Goal: Task Accomplishment & Management: Manage account settings

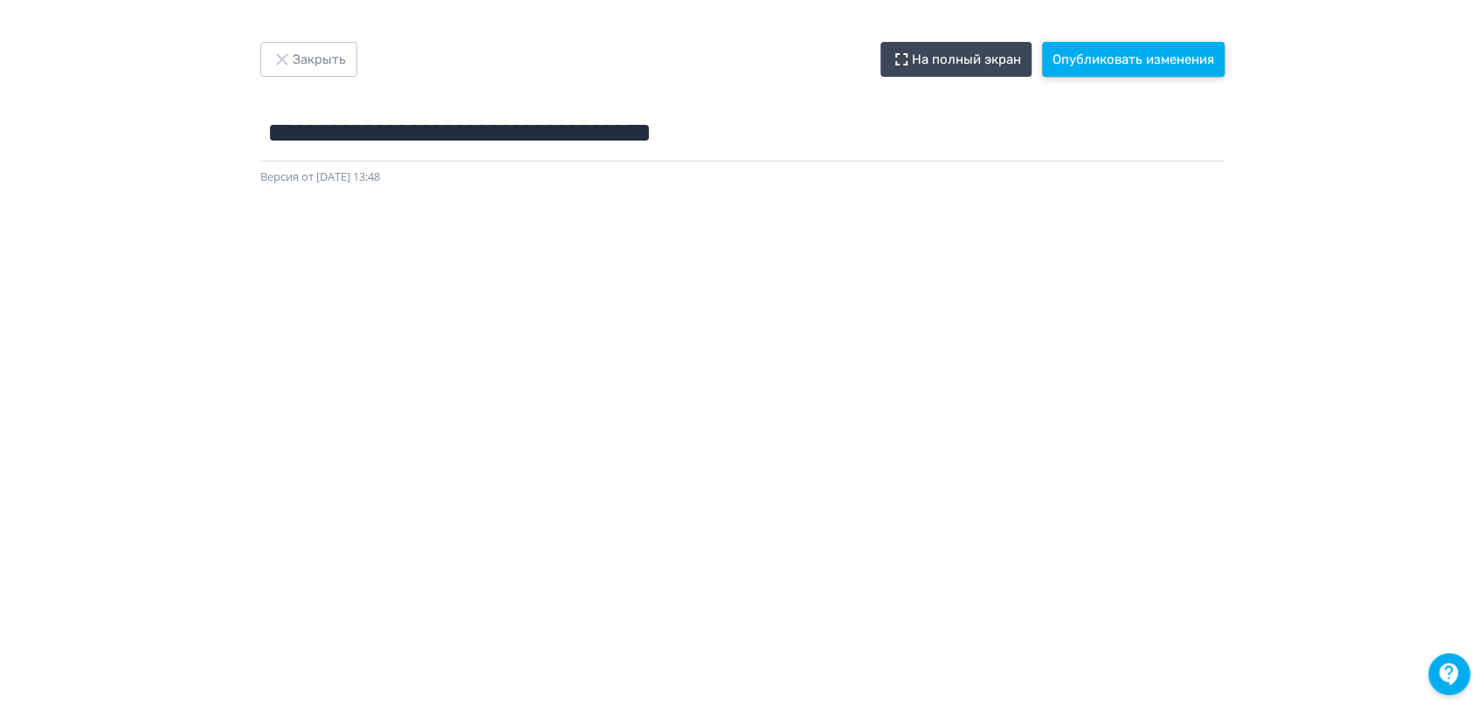
click at [1153, 70] on button "Опубликовать изменения" at bounding box center [1133, 59] width 182 height 35
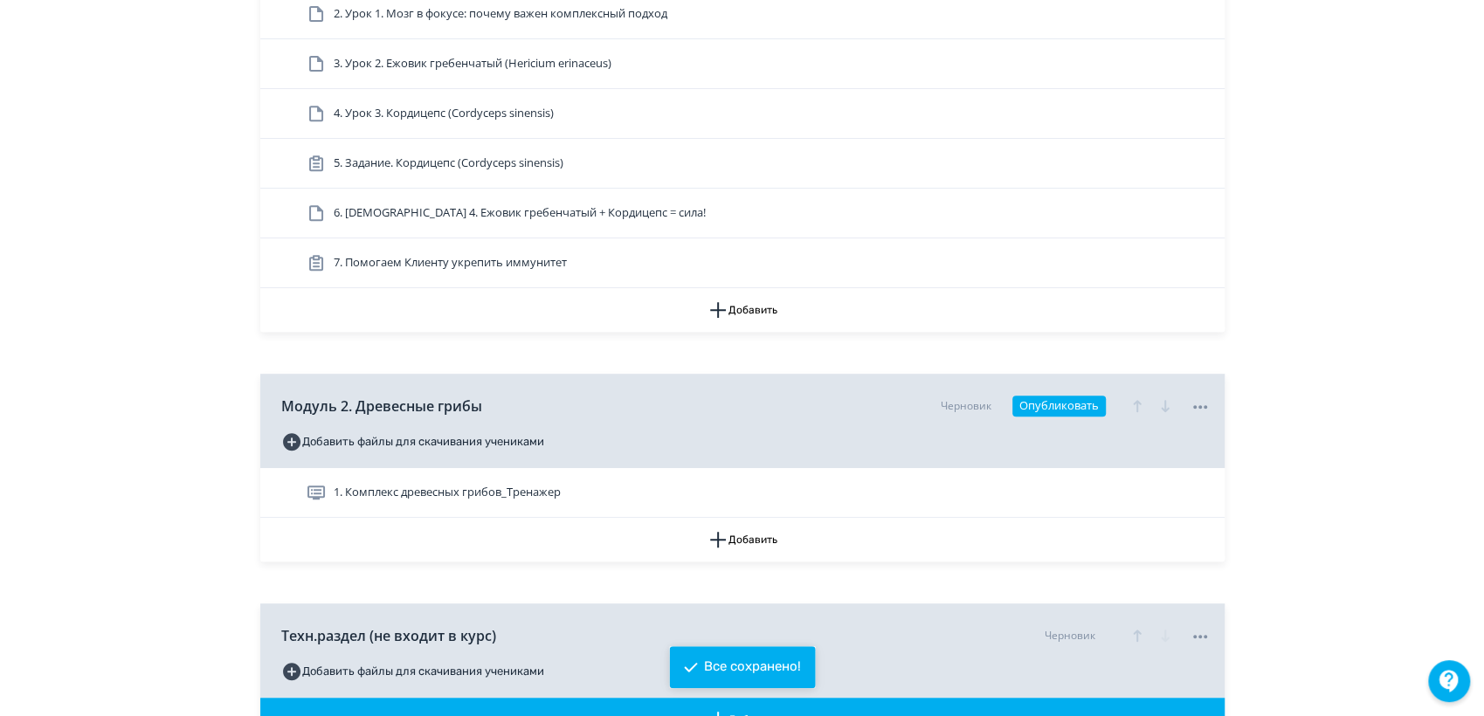
scroll to position [582, 0]
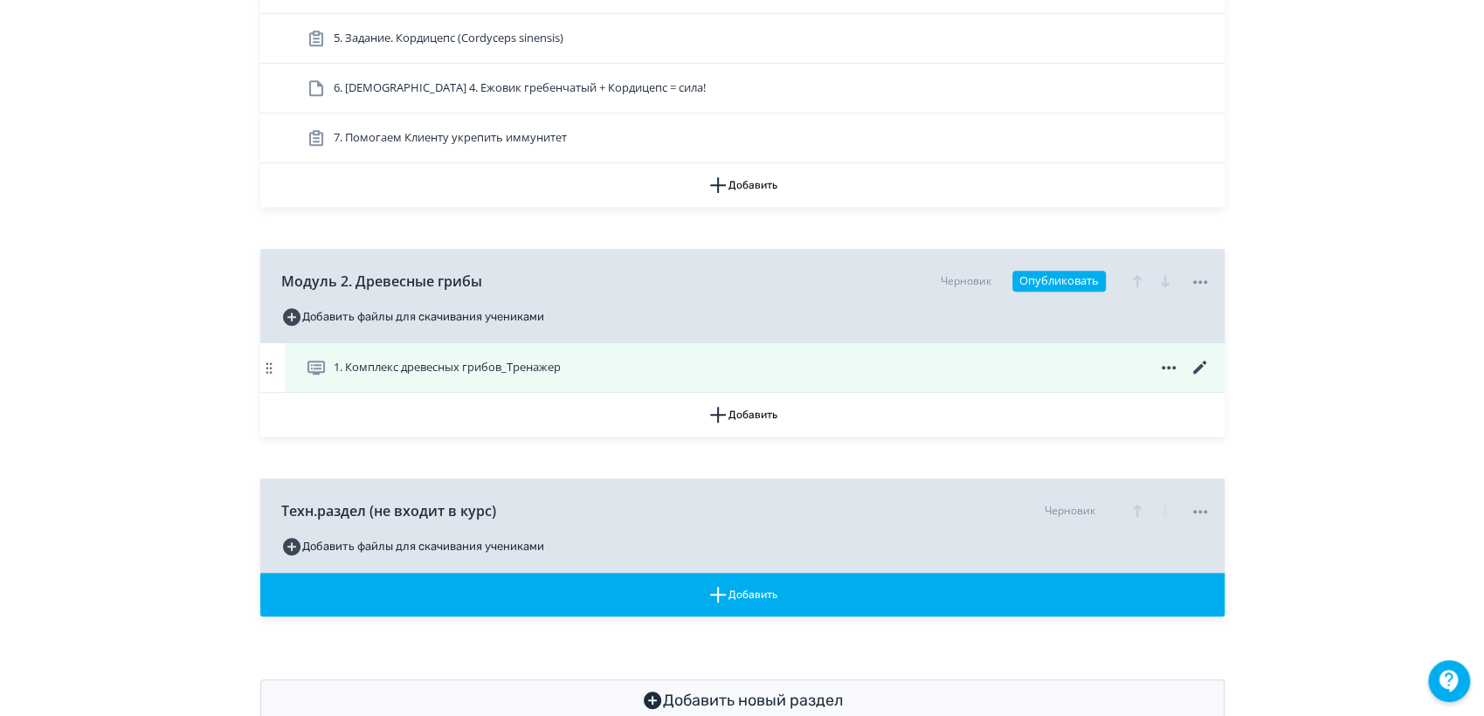
click at [1202, 364] on icon at bounding box center [1199, 367] width 21 height 21
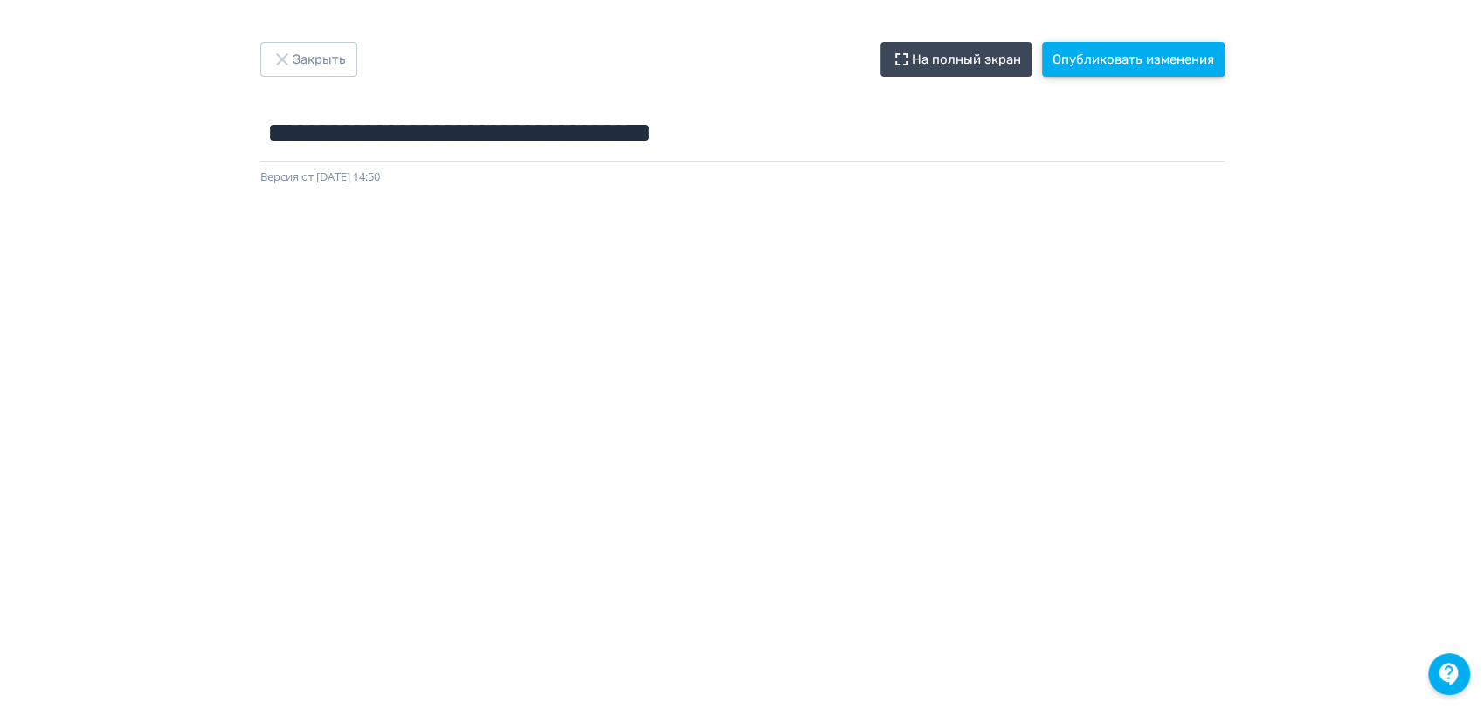
click at [1153, 52] on button "Опубликовать изменения" at bounding box center [1133, 59] width 182 height 35
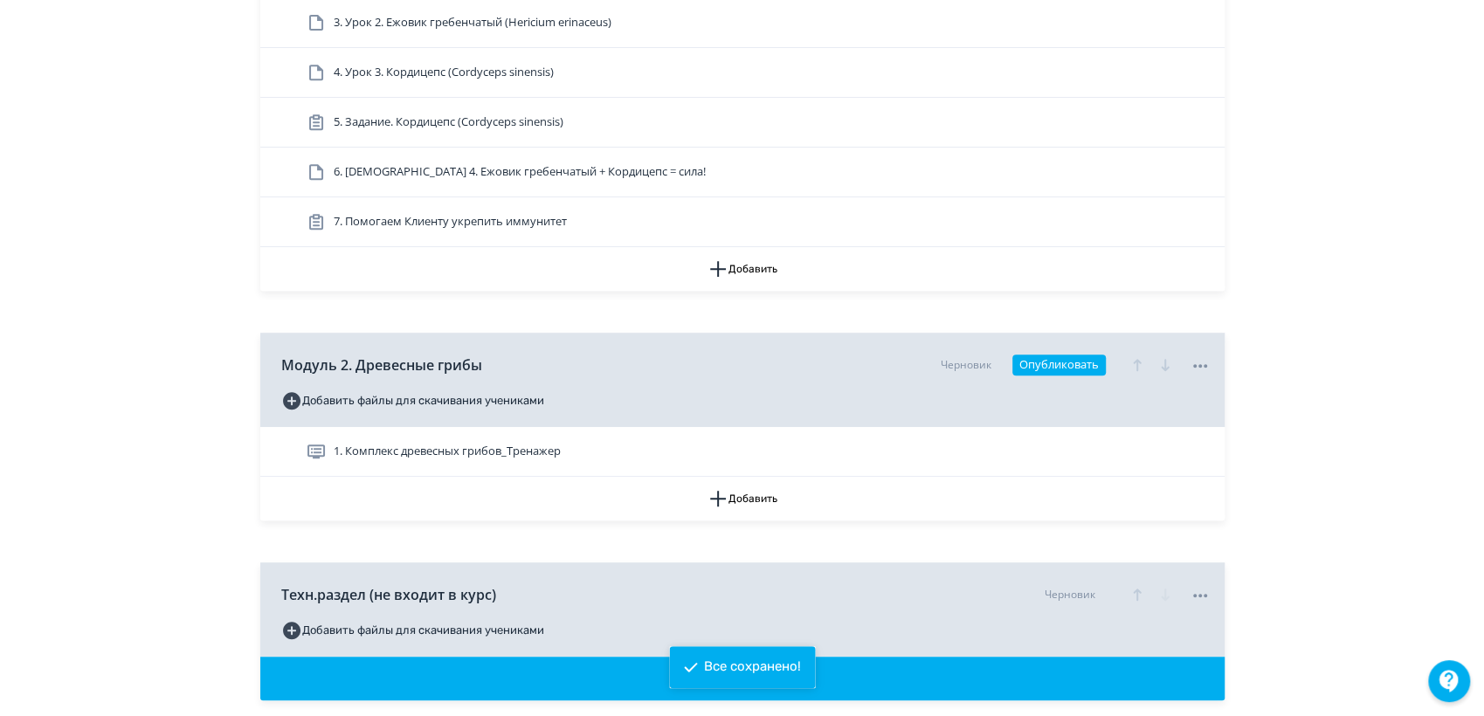
scroll to position [629, 0]
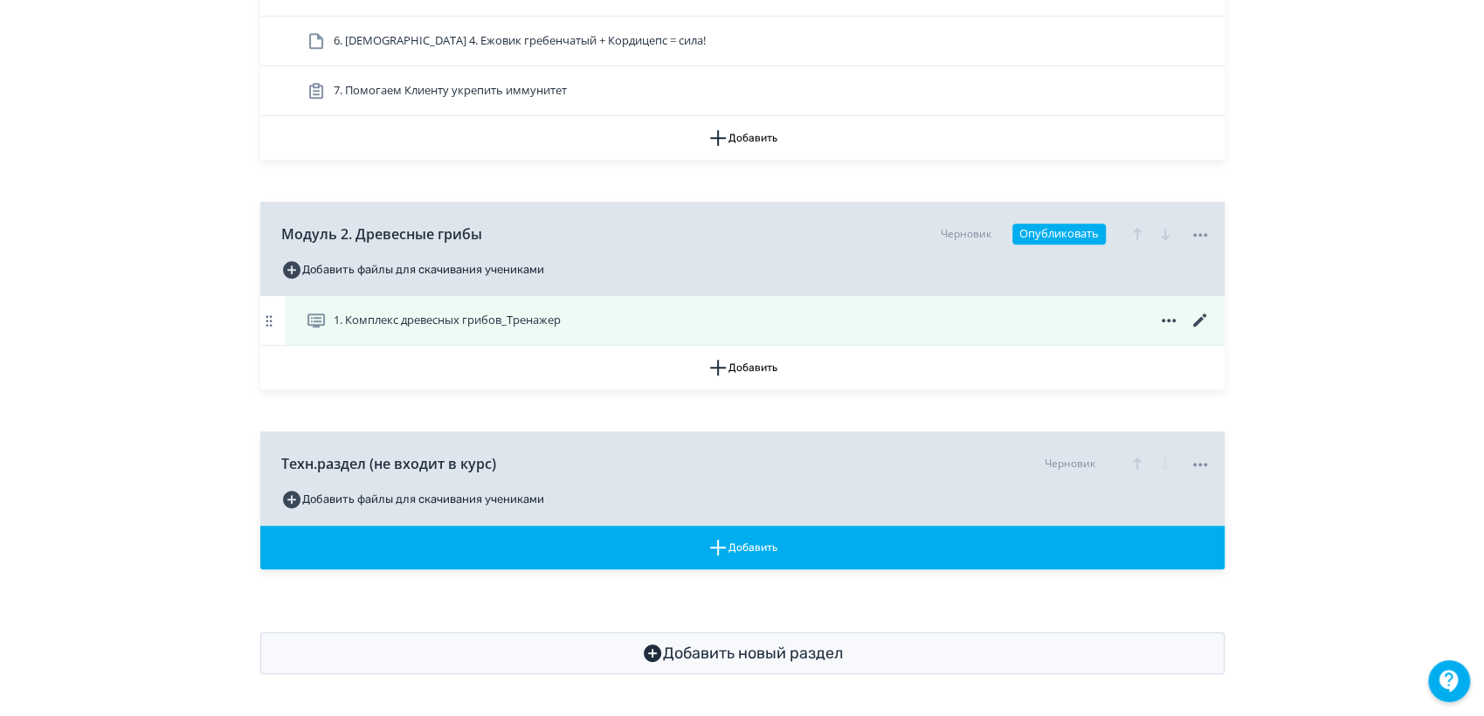
click at [485, 318] on span "1. Комплекс древесных грибов_Тренажер" at bounding box center [447, 320] width 227 height 17
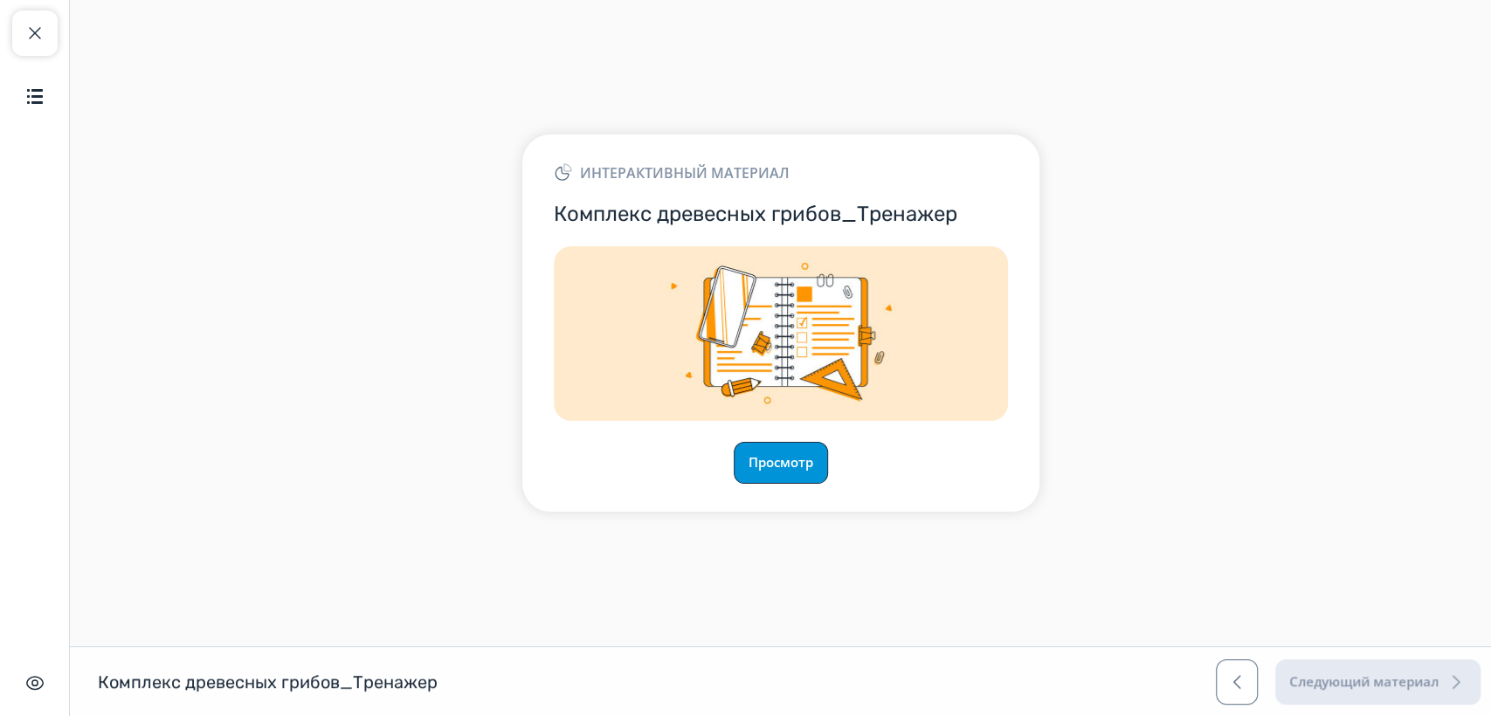
click at [795, 443] on button "Просмотр" at bounding box center [780, 463] width 94 height 42
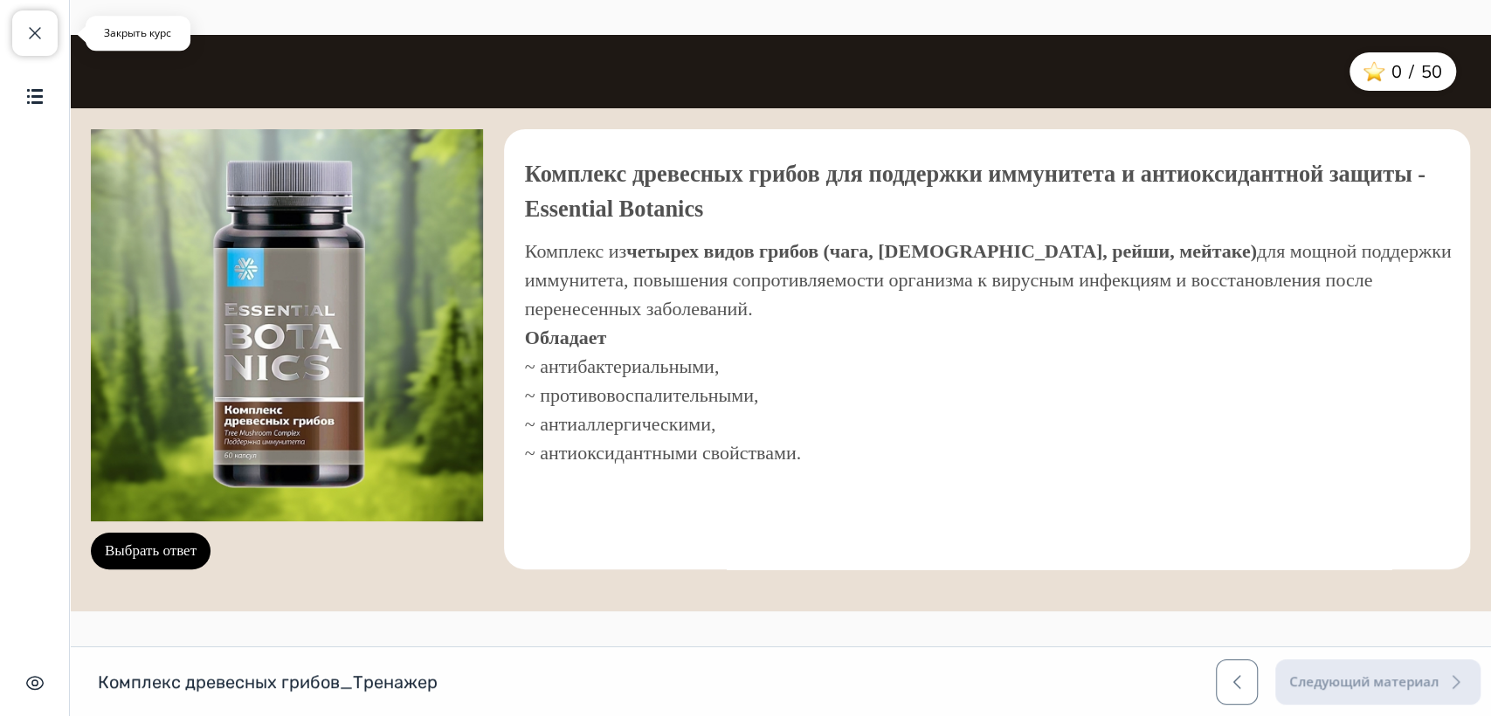
click at [38, 37] on span "button" at bounding box center [34, 33] width 21 height 21
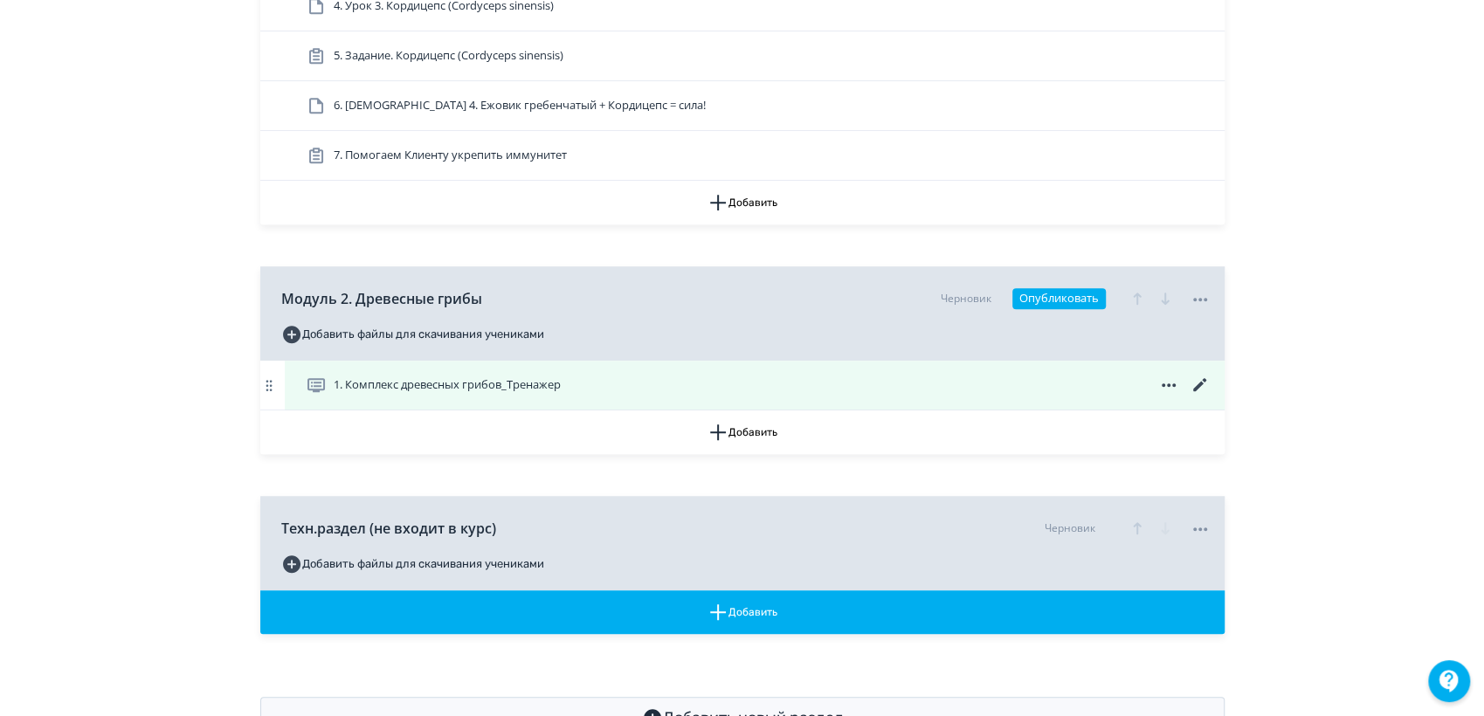
scroll to position [629, 0]
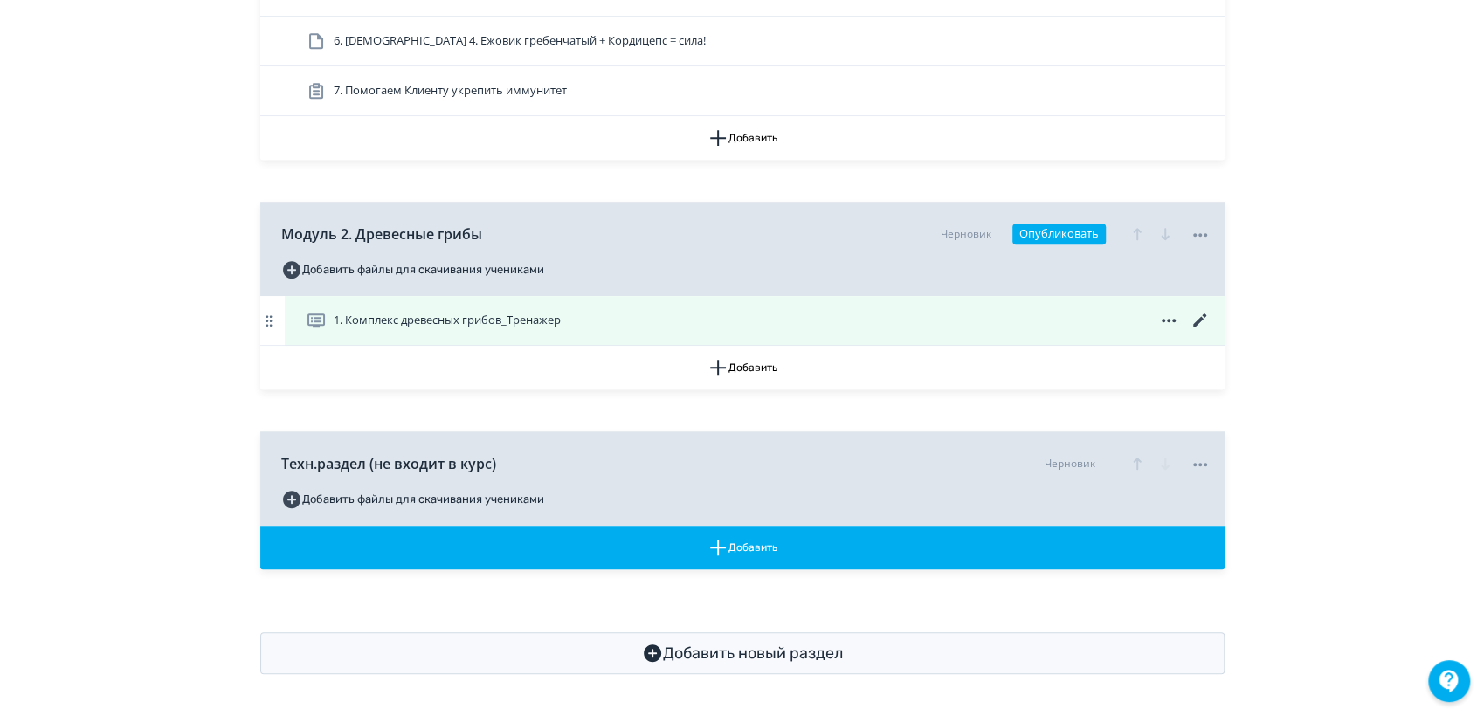
click at [1192, 320] on icon at bounding box center [1199, 320] width 21 height 21
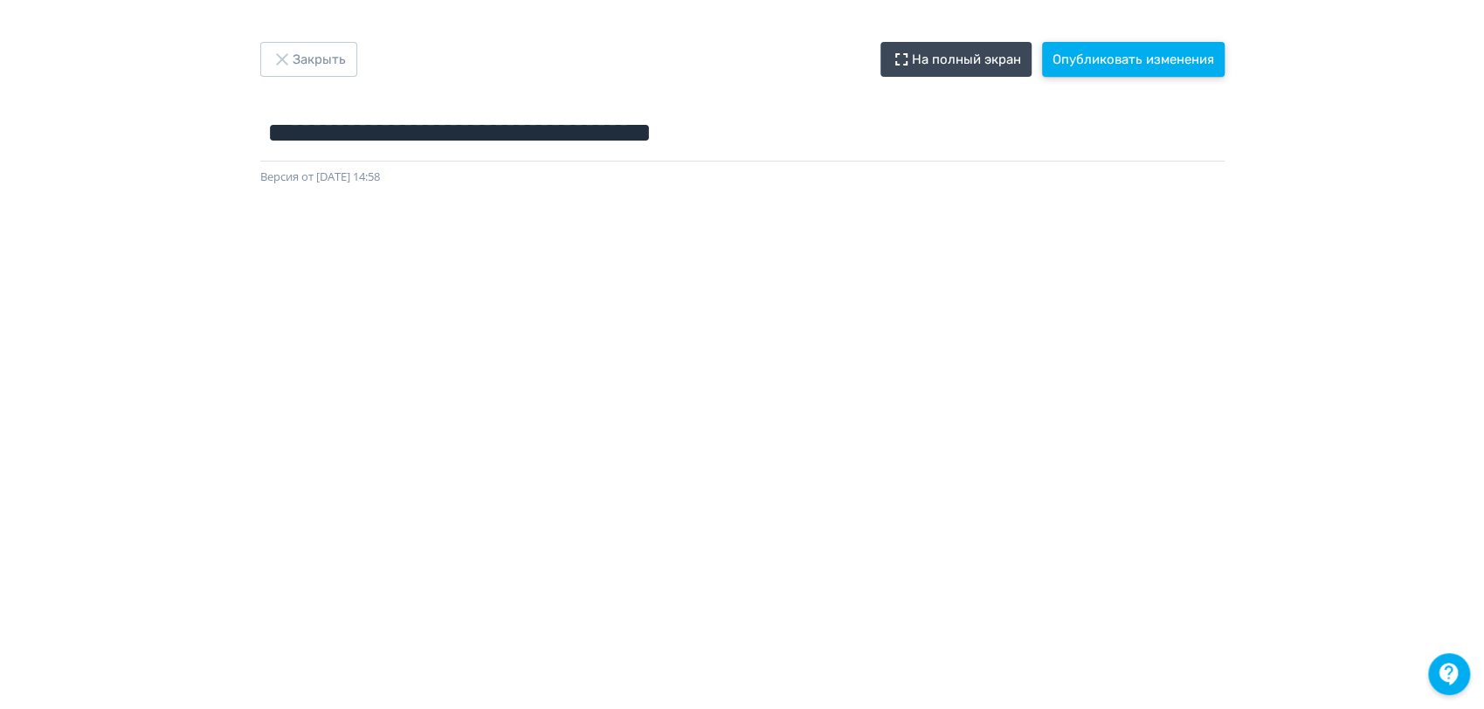
click at [1102, 56] on button "Опубликовать изменения" at bounding box center [1133, 59] width 182 height 35
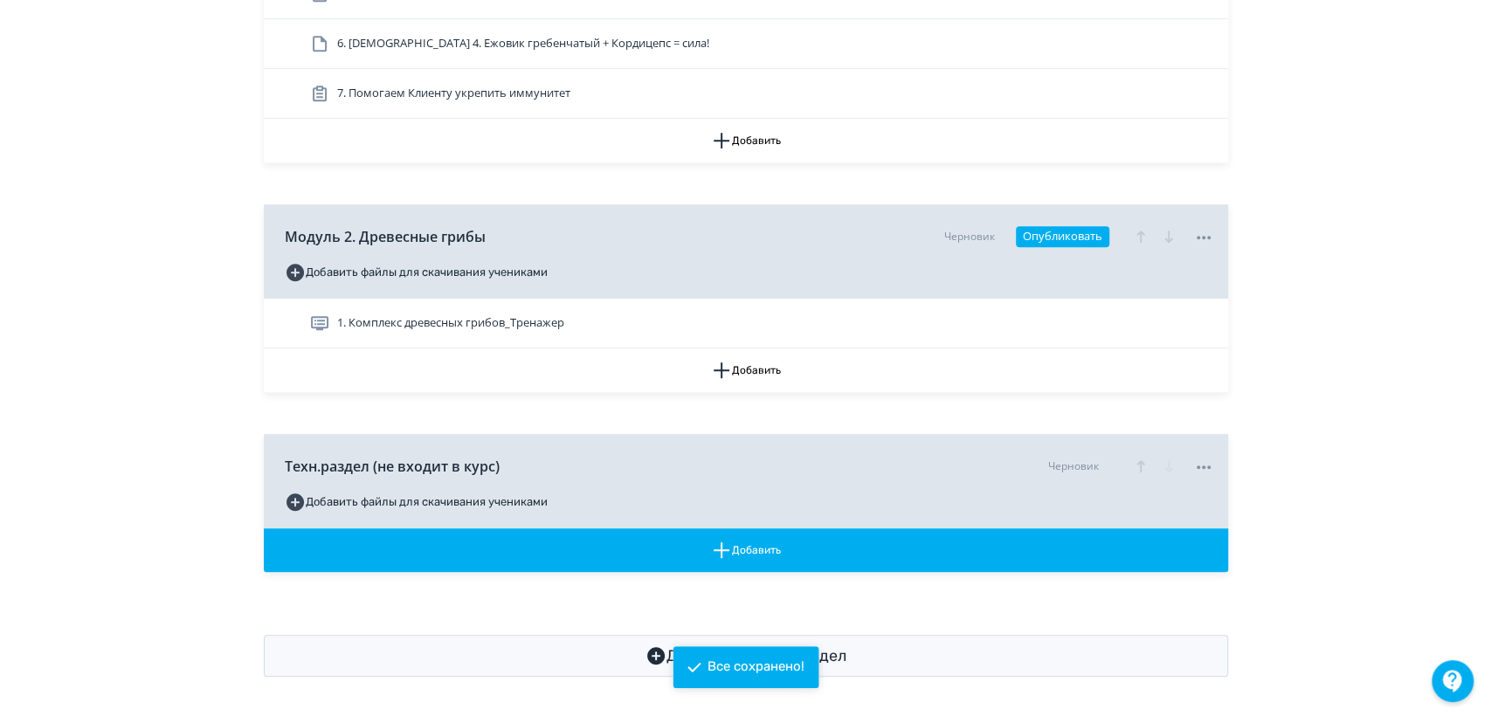
scroll to position [629, 0]
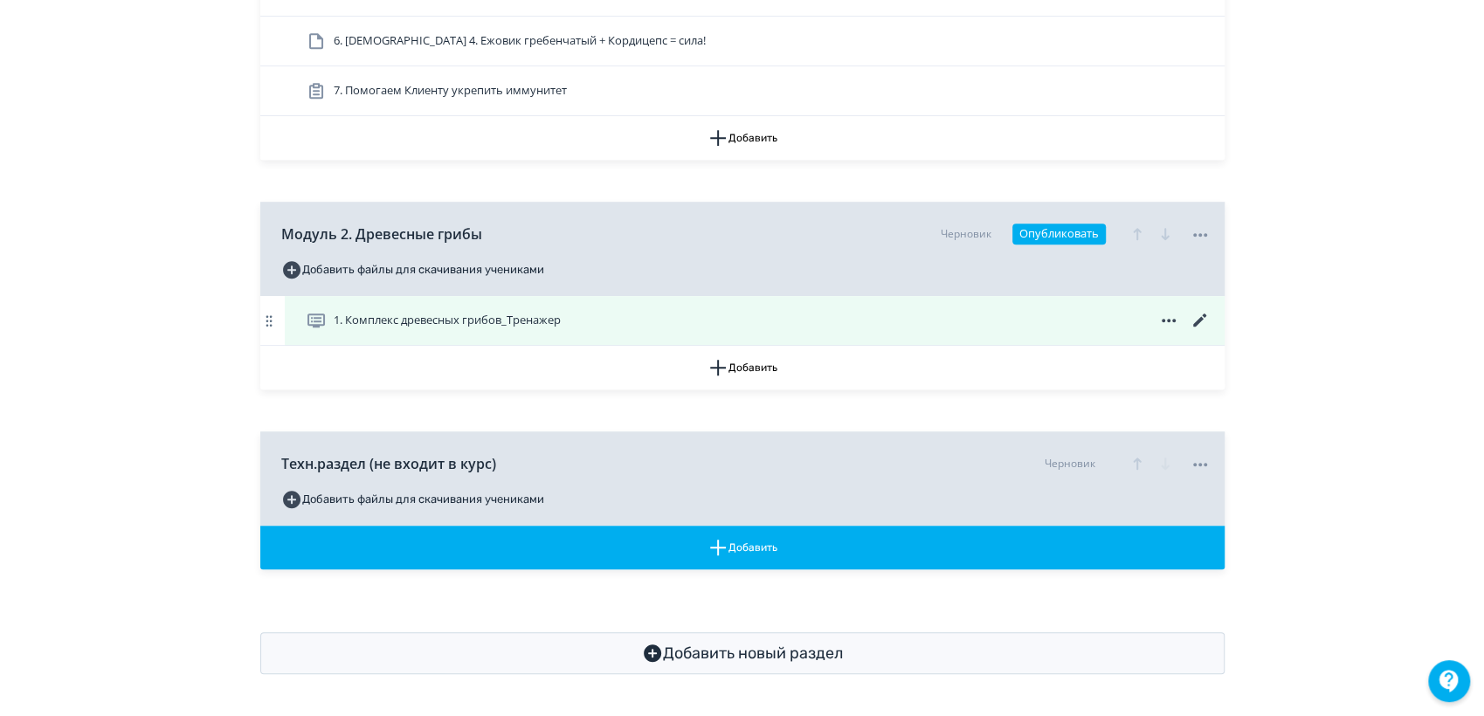
click at [1166, 318] on icon at bounding box center [1168, 320] width 21 height 21
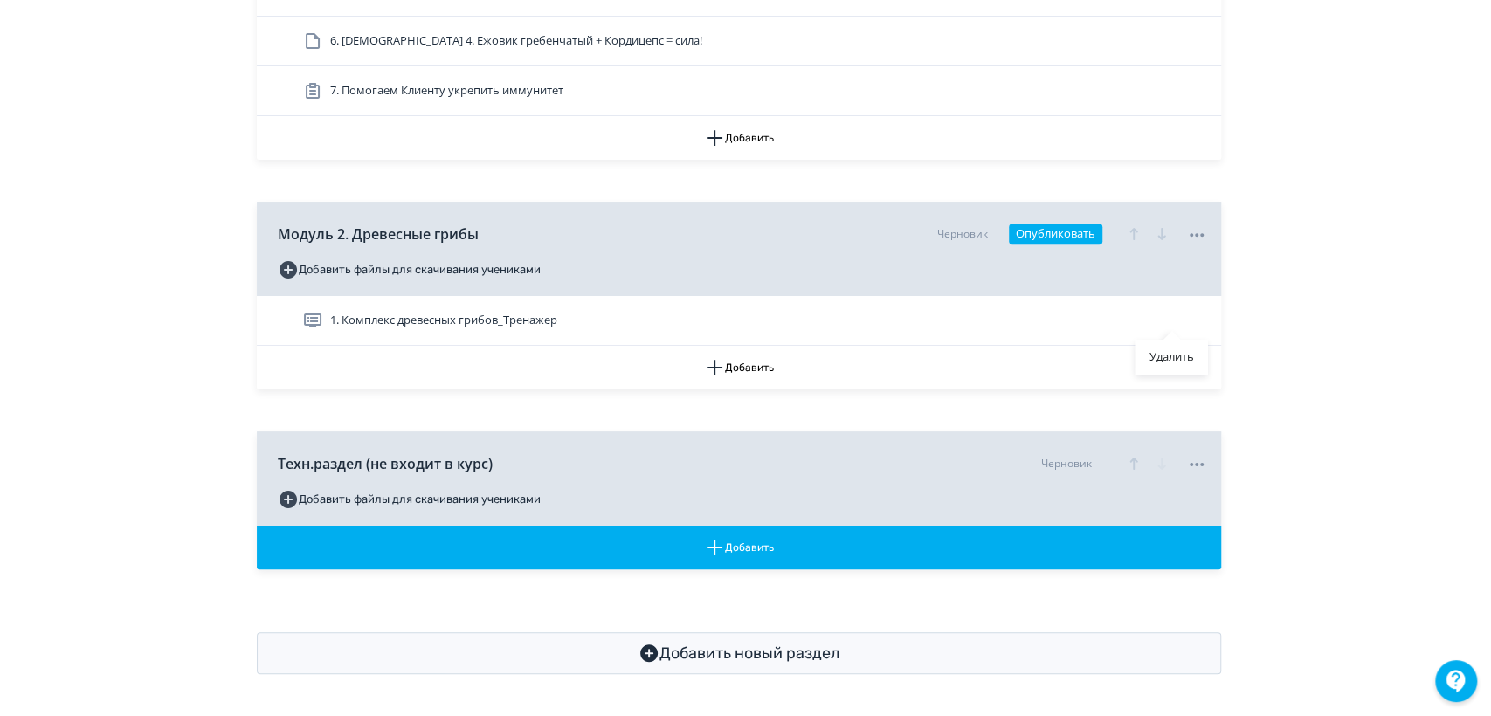
click at [1407, 319] on div "Удалить" at bounding box center [745, 358] width 1491 height 716
click at [1206, 233] on icon at bounding box center [1199, 234] width 21 height 21
click at [1193, 226] on div "Удалить" at bounding box center [1202, 234] width 21 height 23
click at [1195, 232] on icon at bounding box center [1199, 234] width 21 height 21
click at [1369, 206] on div "Удалить" at bounding box center [745, 358] width 1491 height 716
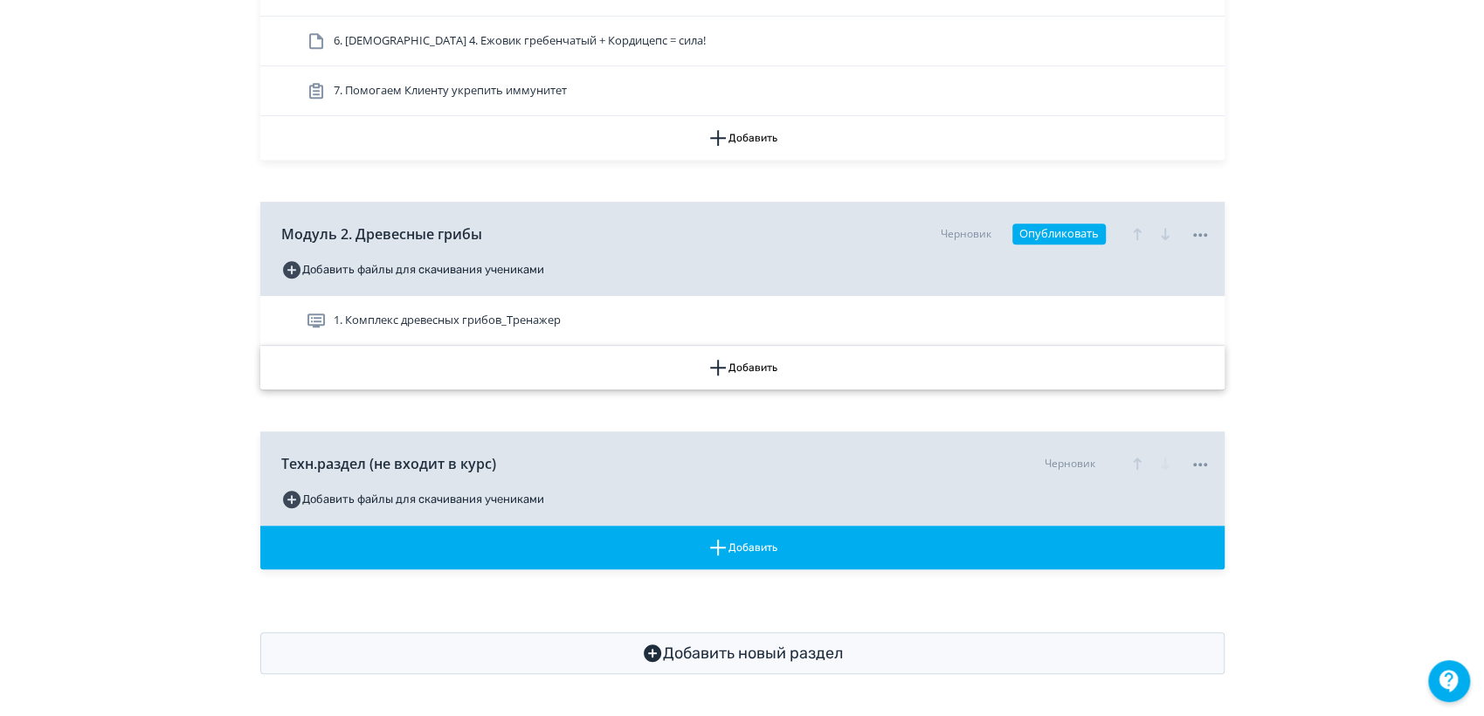
click at [761, 369] on button "Добавить" at bounding box center [742, 368] width 964 height 44
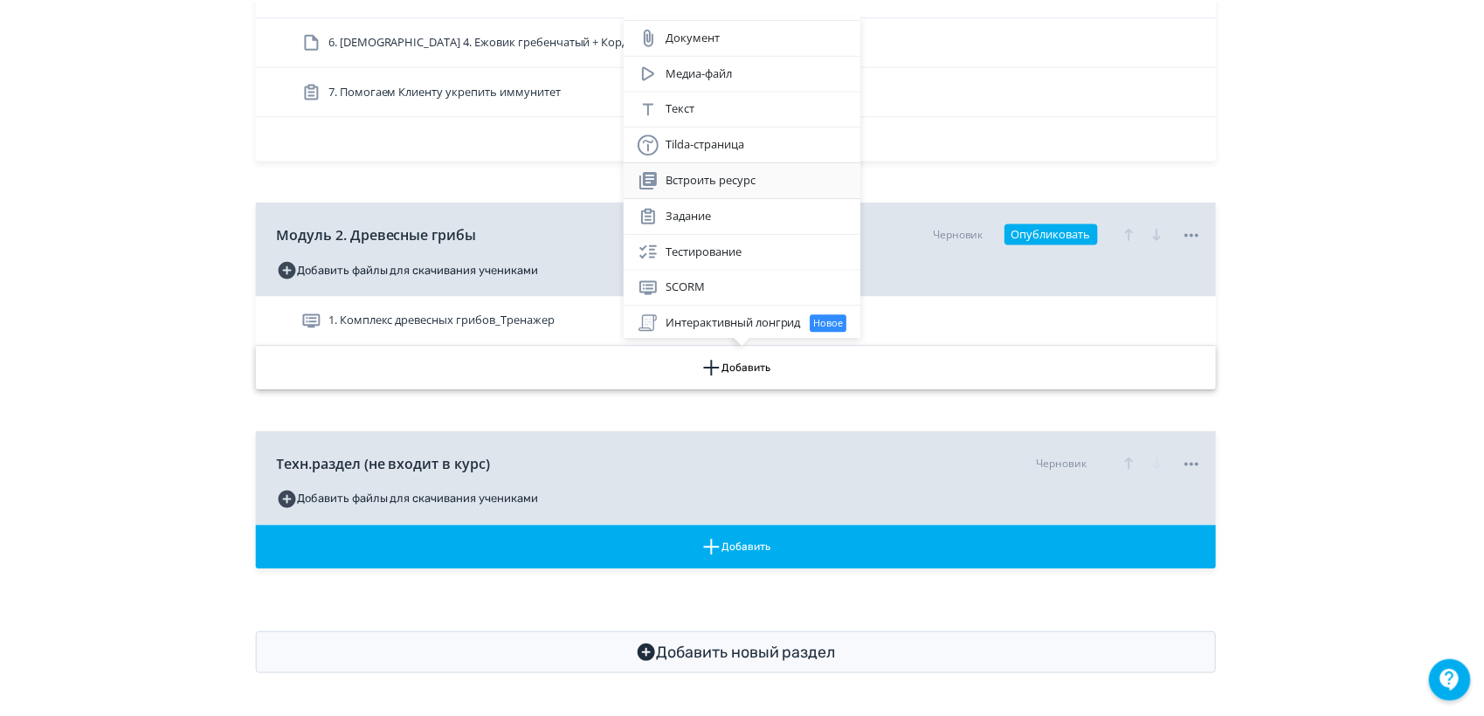
scroll to position [0, 0]
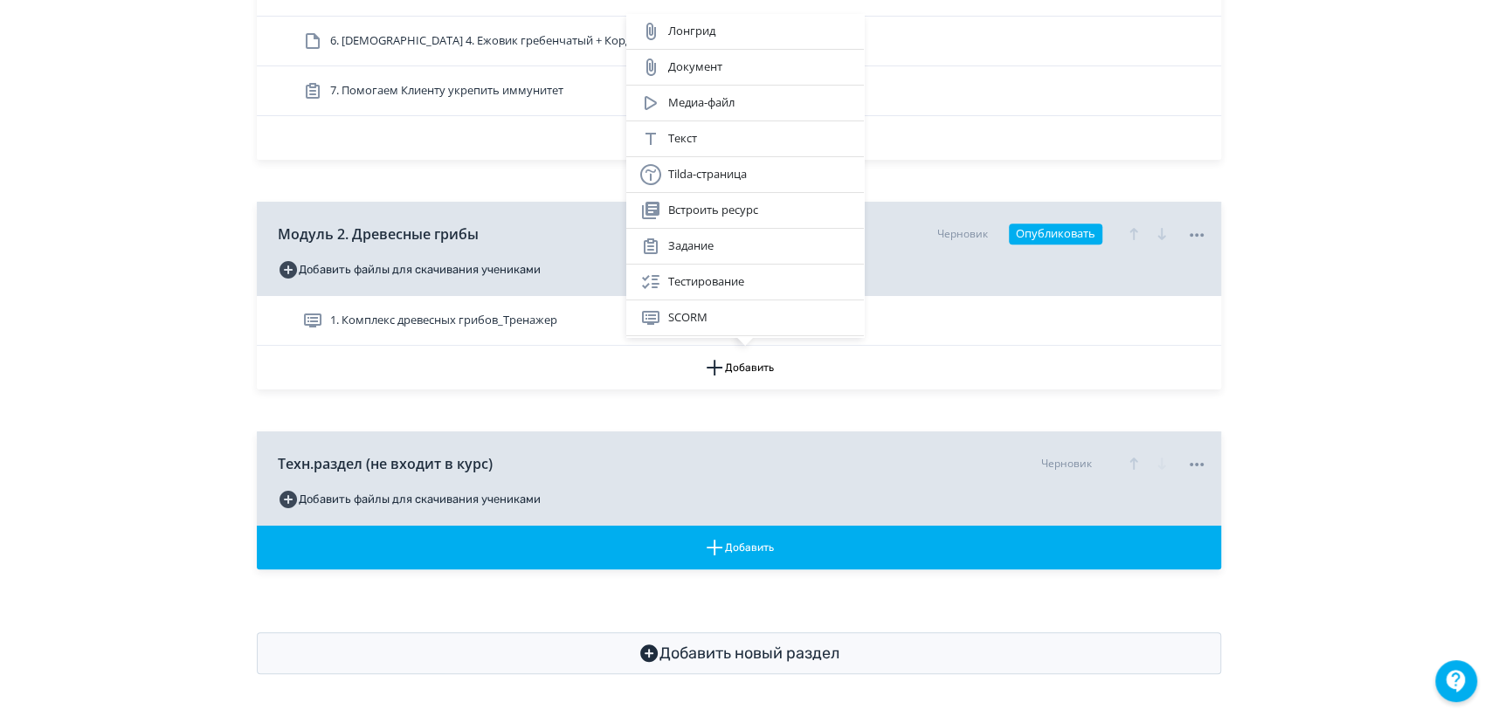
click at [43, 194] on div "Лонгрид Документ Медиа-файл Текст Tilda-страница Встроить ресурс Задание Тестир…" at bounding box center [745, 358] width 1491 height 716
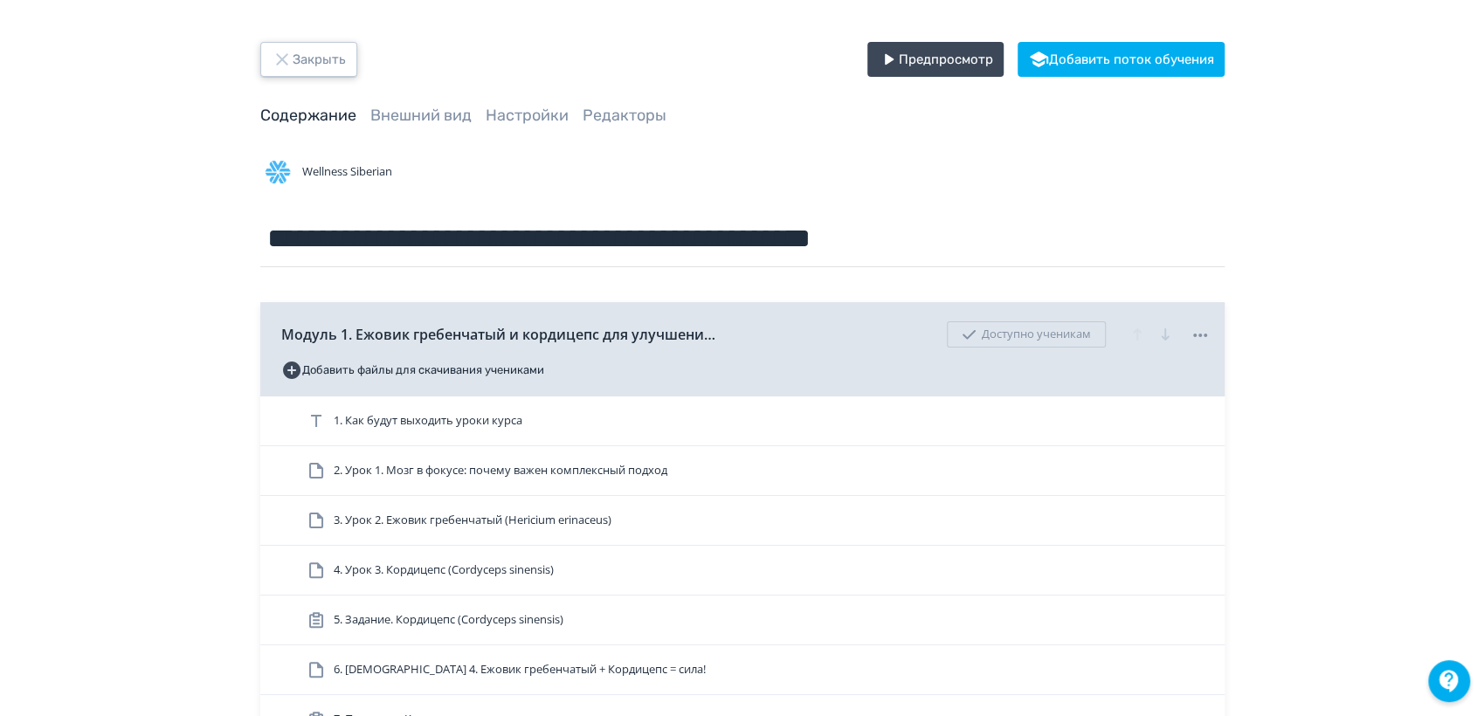
click at [302, 59] on button "Закрыть" at bounding box center [308, 59] width 97 height 35
